Goal: Task Accomplishment & Management: Manage account settings

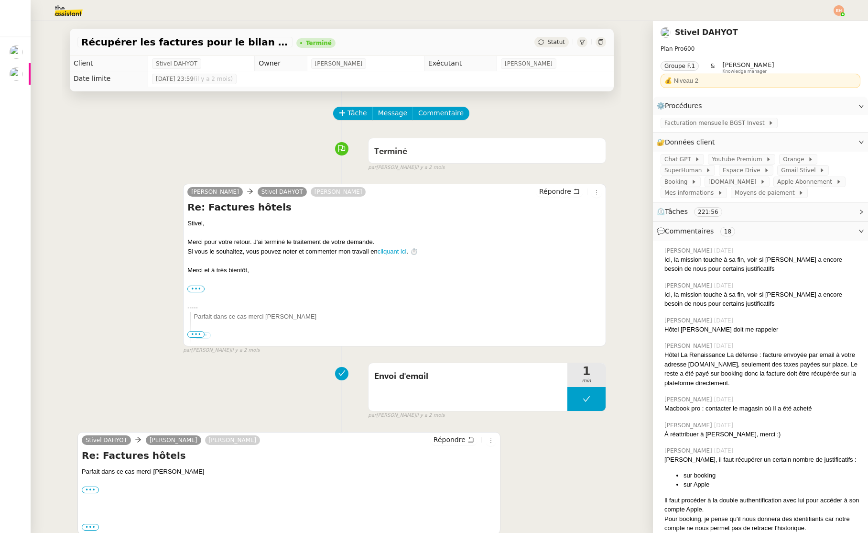
click at [63, 14] on img at bounding box center [61, 10] width 74 height 21
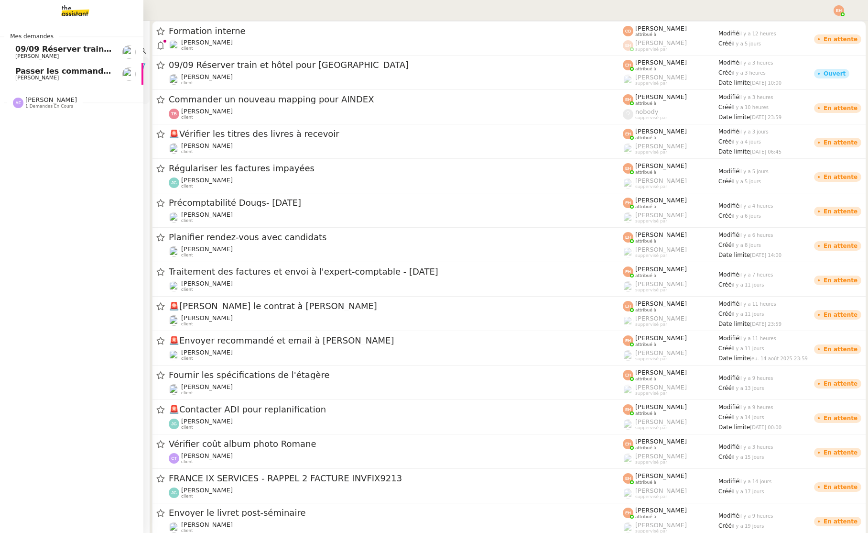
click at [17, 57] on span "[PERSON_NAME]" at bounding box center [37, 56] width 44 height 6
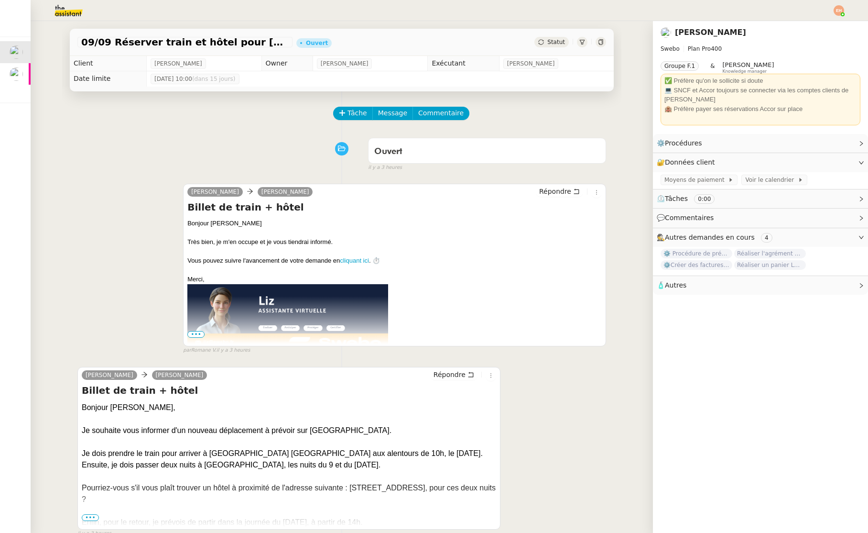
scroll to position [121, 0]
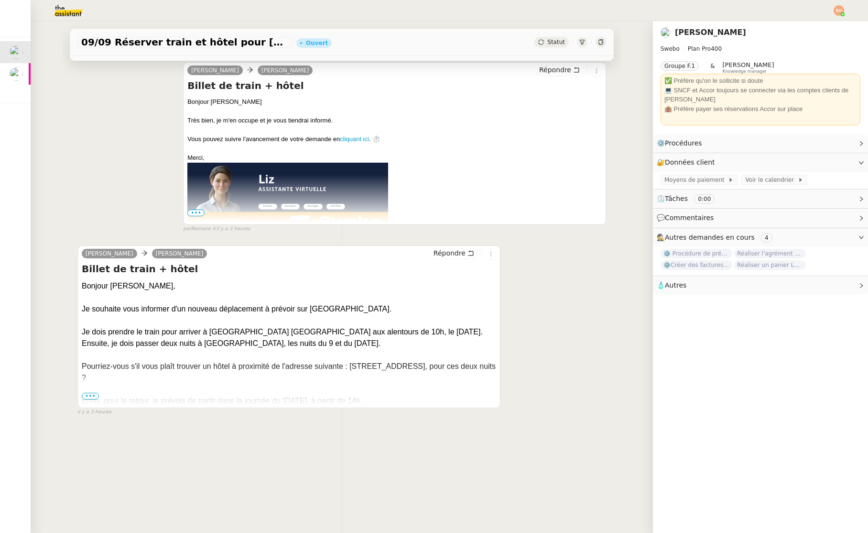
click at [90, 392] on div at bounding box center [289, 388] width 415 height 11
click at [90, 397] on span "•••" at bounding box center [90, 396] width 17 height 7
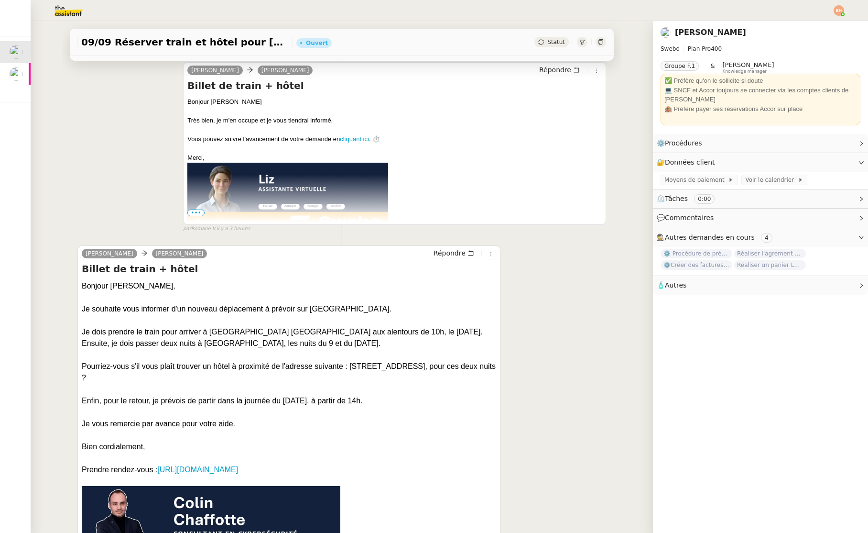
scroll to position [228, 0]
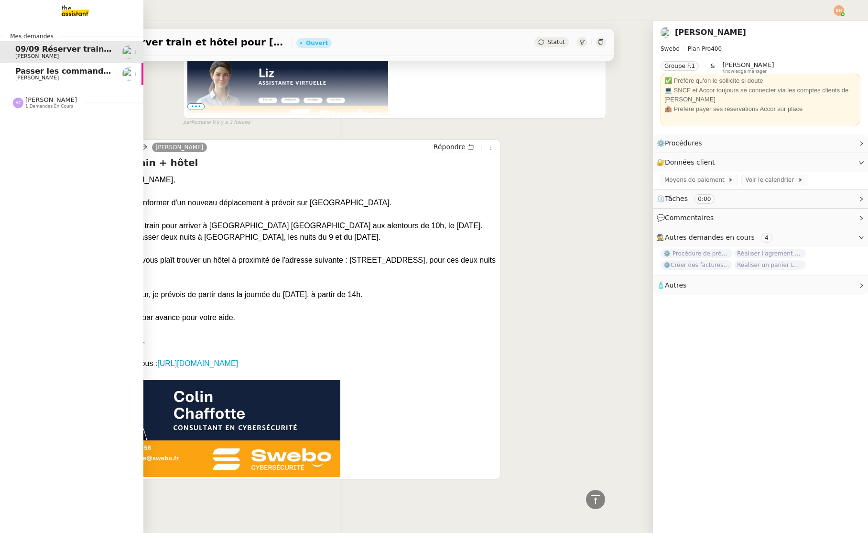
click at [37, 106] on span "1 demandes en cours" at bounding box center [49, 106] width 48 height 5
